Goal: Consume media (video, audio)

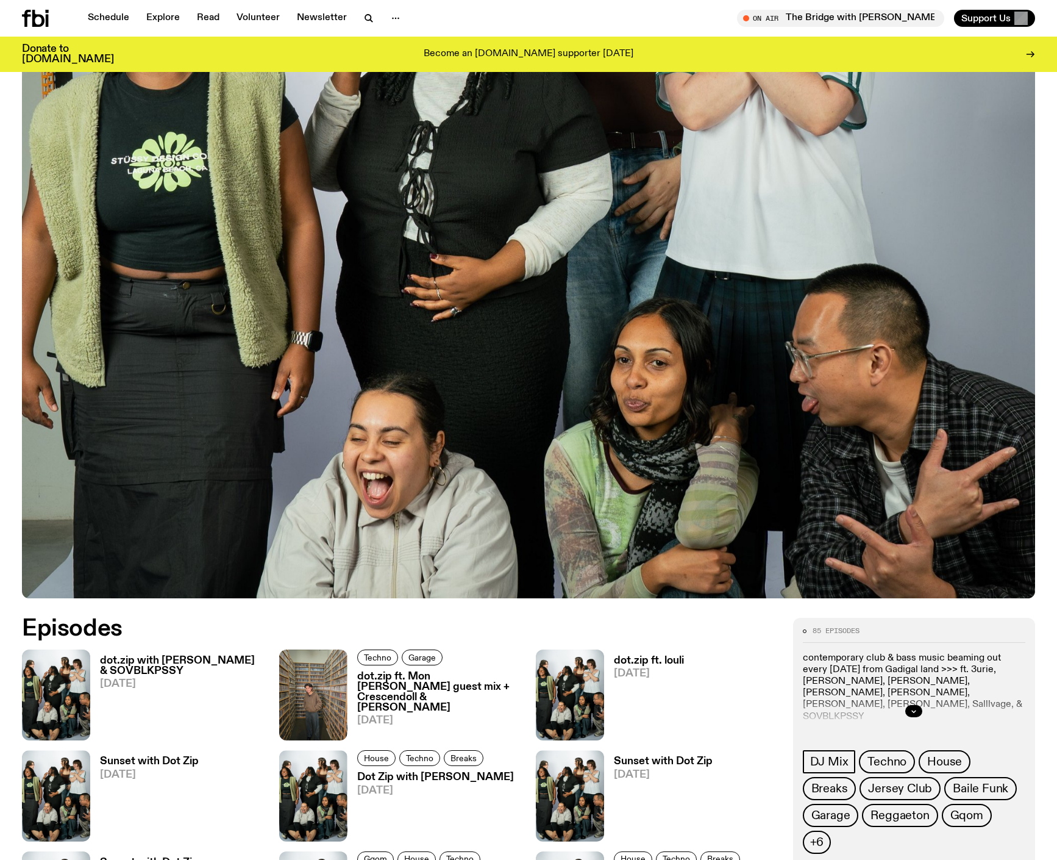
scroll to position [147, 0]
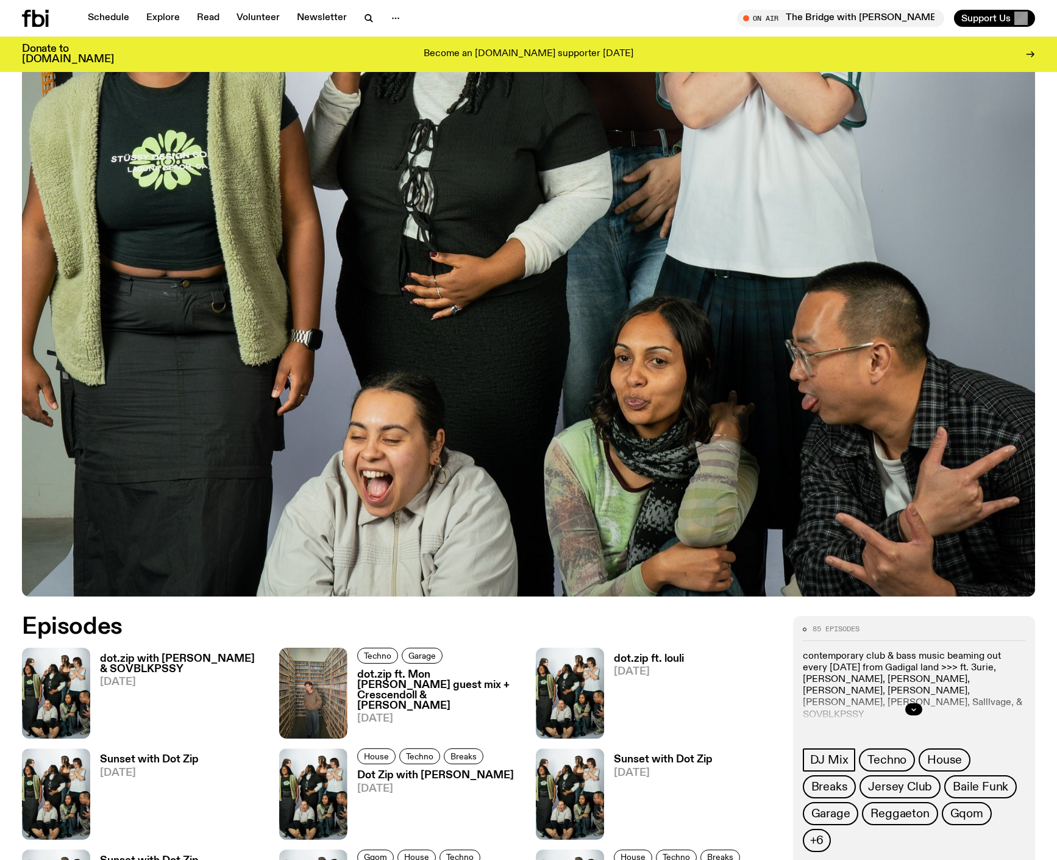
drag, startPoint x: 667, startPoint y: 648, endPoint x: 673, endPoint y: 658, distance: 11.5
click at [667, 649] on div "dot.zip ft. louli [DATE]" at bounding box center [644, 693] width 80 height 91
click at [673, 658] on h3 "dot.zip ft. louli" at bounding box center [649, 659] width 70 height 10
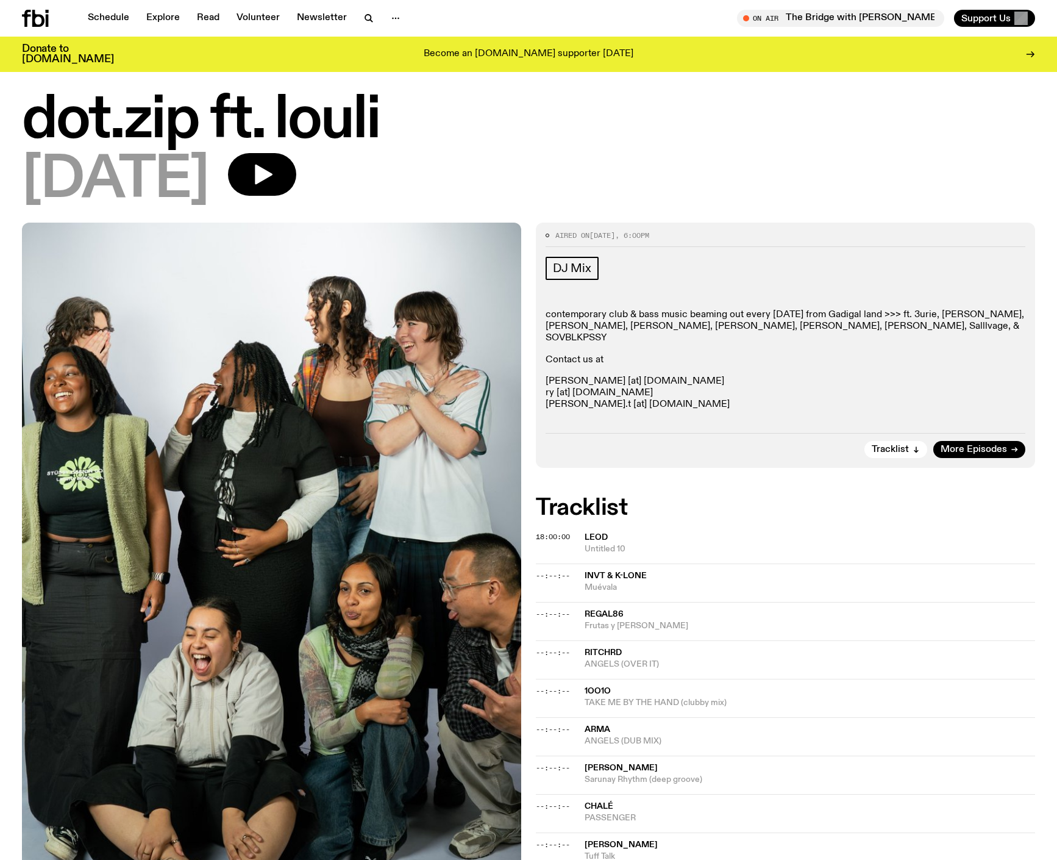
scroll to position [33, 0]
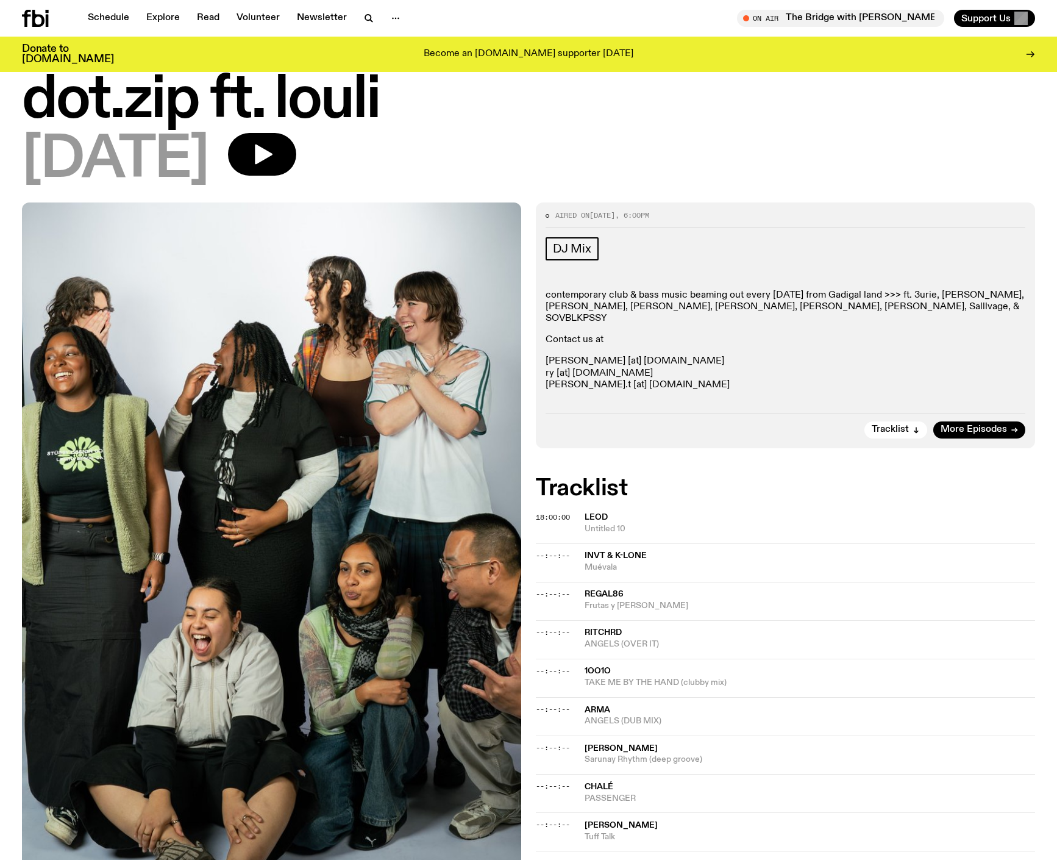
drag, startPoint x: 657, startPoint y: 598, endPoint x: 648, endPoint y: 596, distance: 8.7
click at [648, 600] on span "Frutas y [PERSON_NAME]" at bounding box center [810, 606] width 451 height 12
click at [667, 627] on span "RITCHRD" at bounding box center [810, 633] width 451 height 12
click at [672, 635] on div "Copied" at bounding box center [810, 638] width 451 height 23
click at [604, 628] on span "RITCHRD" at bounding box center [603, 632] width 37 height 9
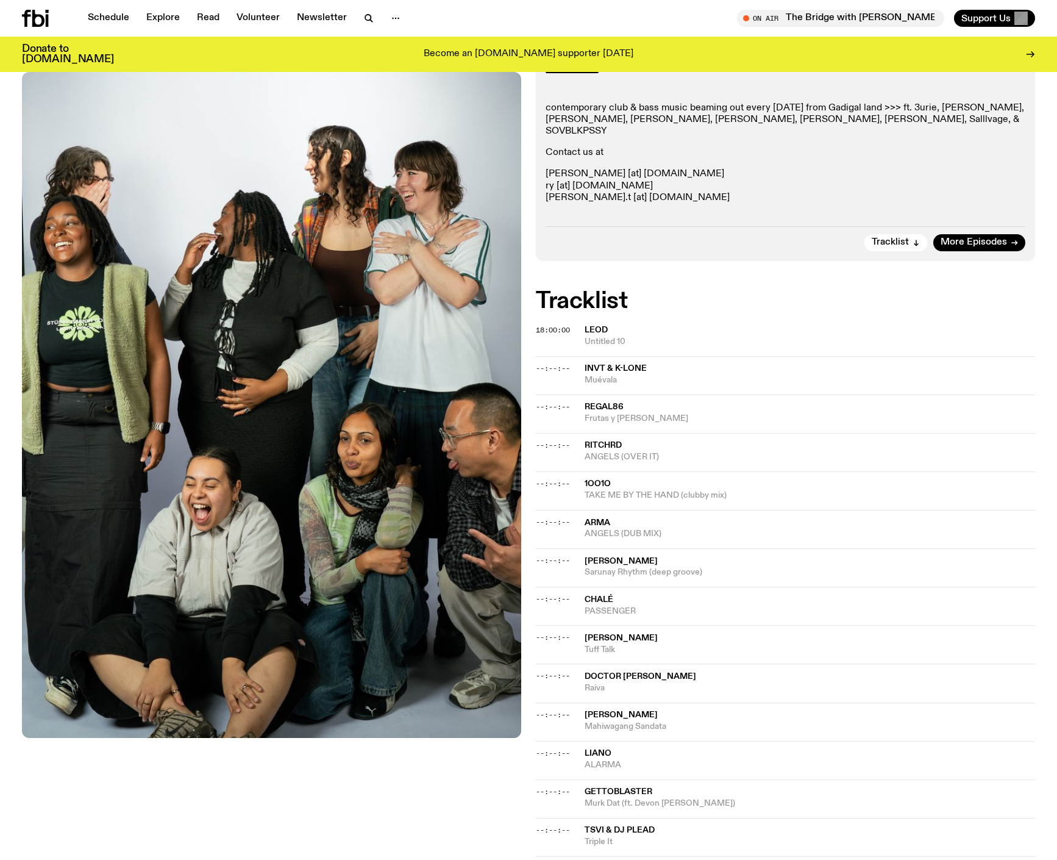
scroll to position [245, 0]
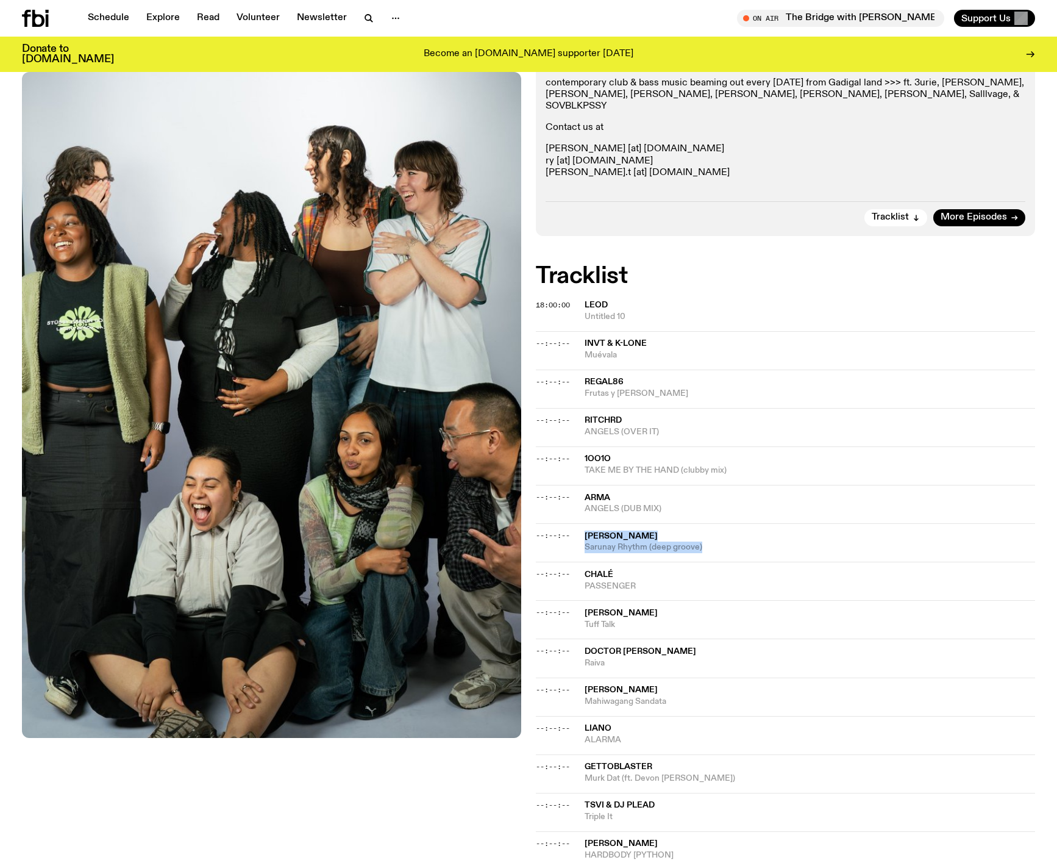
drag, startPoint x: 726, startPoint y: 536, endPoint x: 576, endPoint y: 528, distance: 150.8
click at [576, 562] on div "--:--:-- [PERSON_NAME] Rhythm (deep groove)" at bounding box center [785, 581] width 499 height 38
copy div "[PERSON_NAME] Rhythm (deep groove)"
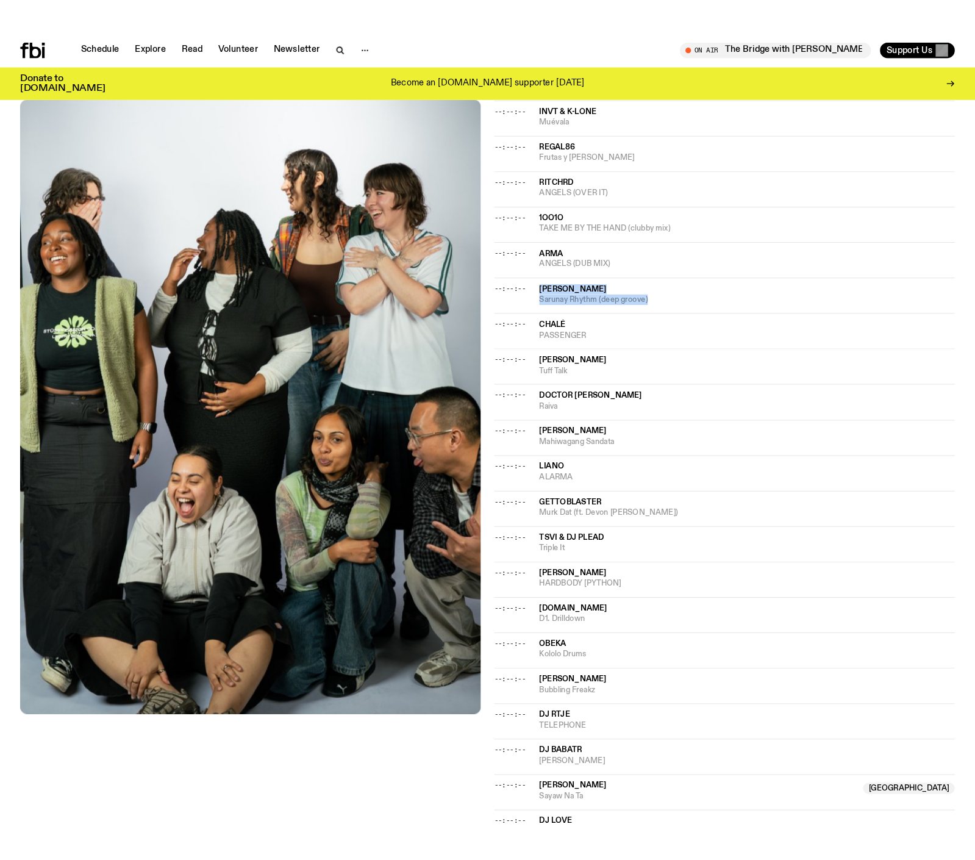
scroll to position [573, 0]
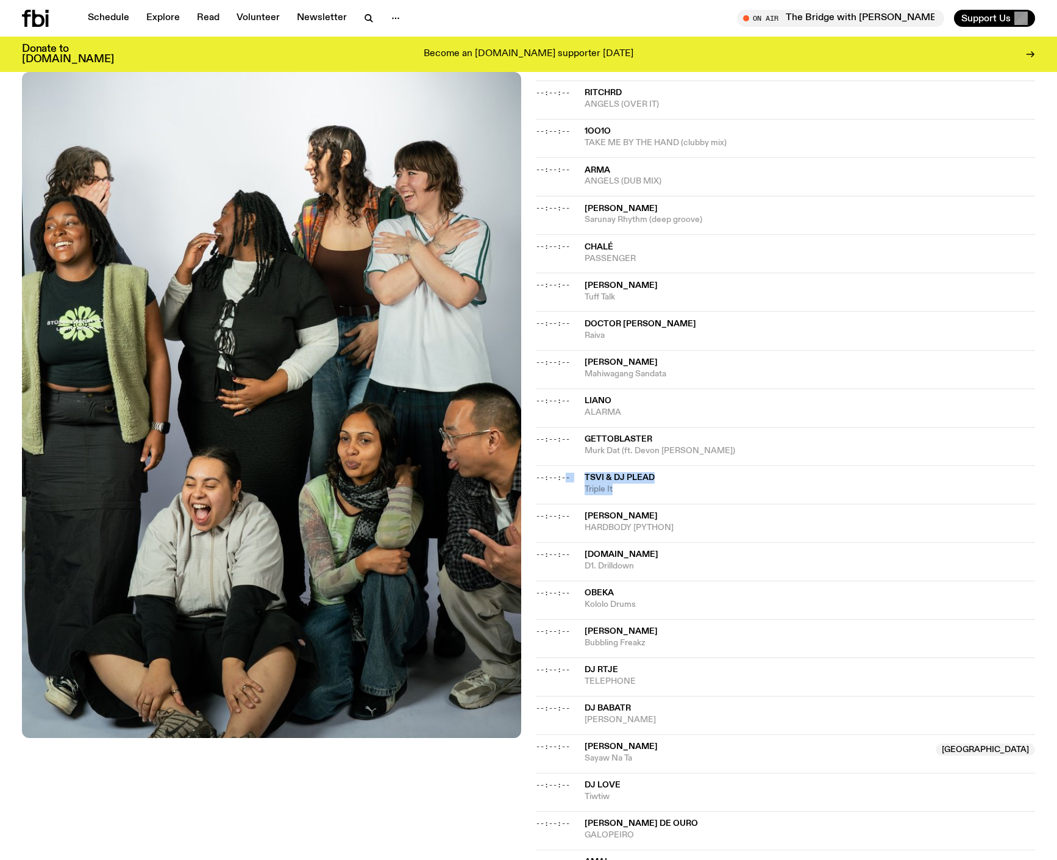
drag, startPoint x: 640, startPoint y: 488, endPoint x: 567, endPoint y: 469, distance: 75.1
click at [567, 504] on div "--:--:-- TSVI & DJ Plead Triple It" at bounding box center [785, 523] width 499 height 38
click at [655, 486] on span "Triple It" at bounding box center [810, 490] width 451 height 12
click at [664, 484] on div "Copied" at bounding box center [810, 483] width 451 height 23
drag, startPoint x: 664, startPoint y: 484, endPoint x: 593, endPoint y: 478, distance: 71.0
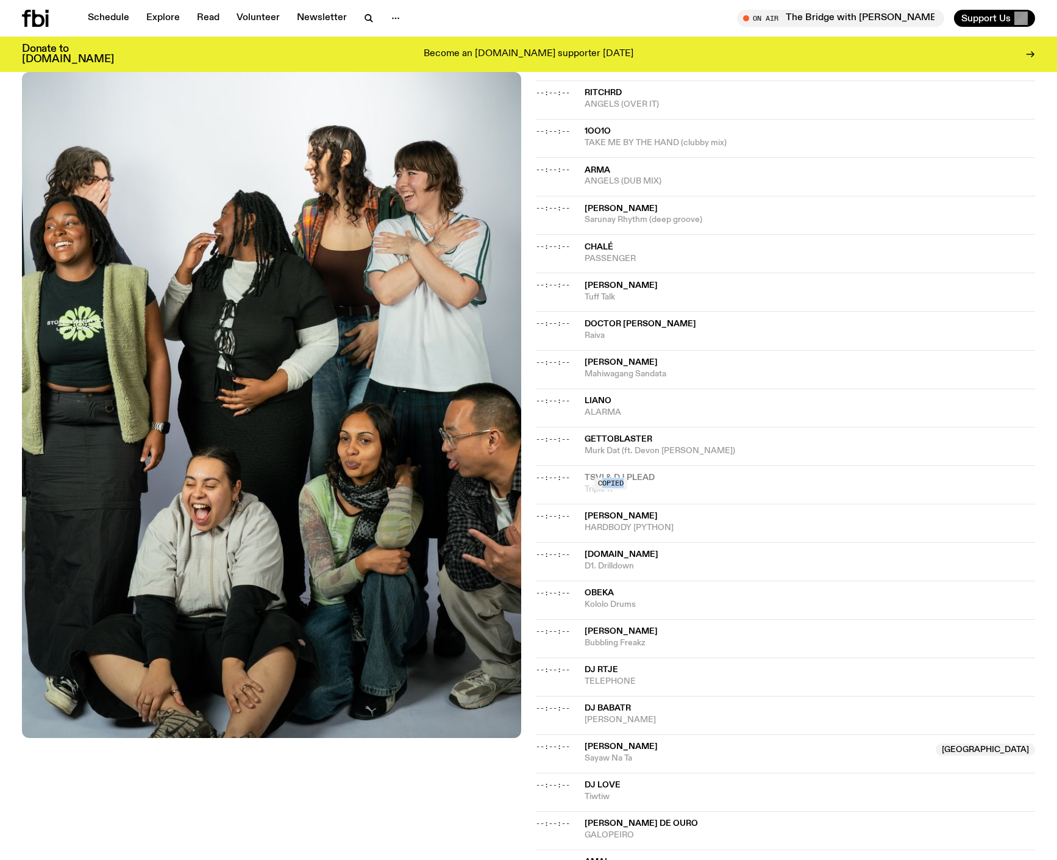
click at [593, 478] on div "Copied" at bounding box center [810, 483] width 451 height 23
click at [596, 478] on div "Copied" at bounding box center [611, 484] width 33 height 12
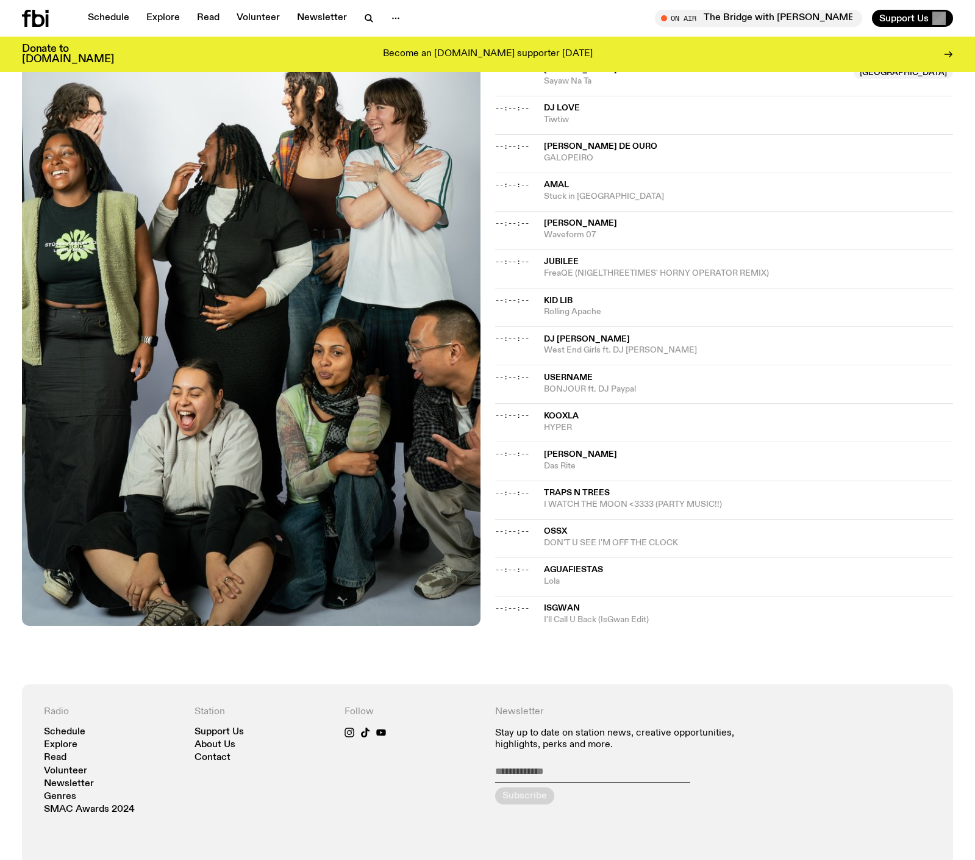
scroll to position [1325, 0]
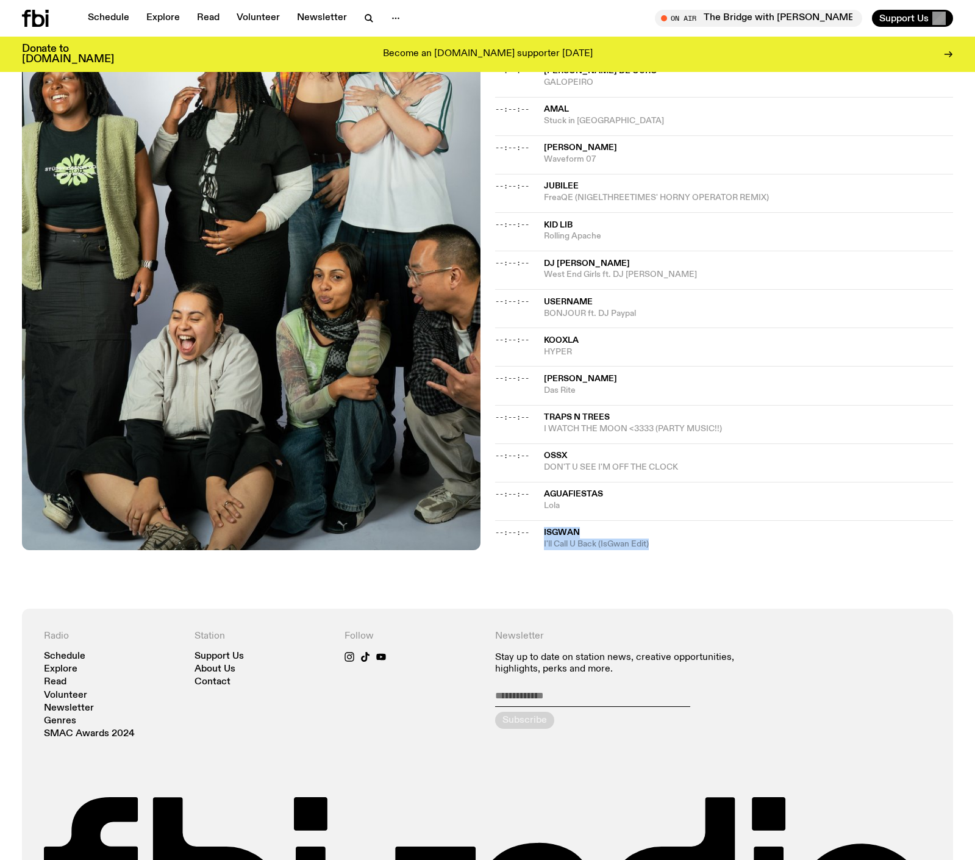
drag, startPoint x: 665, startPoint y: 546, endPoint x: 542, endPoint y: 534, distance: 123.9
copy div "IsGwan I'll Call U Back (IsGwan Edit)"
